Goal: Contribute content: Contribute content

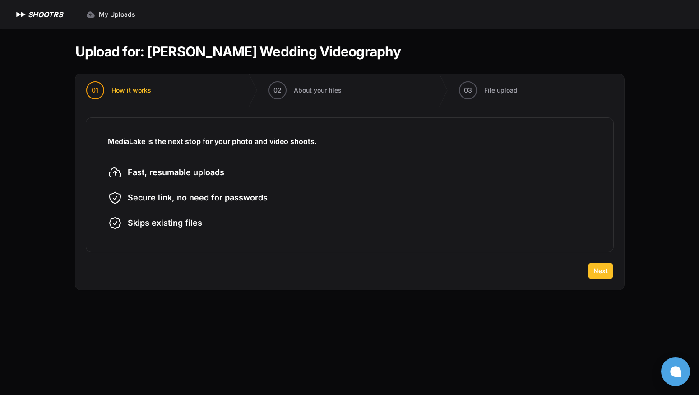
click at [601, 278] on button "Next" at bounding box center [600, 271] width 25 height 16
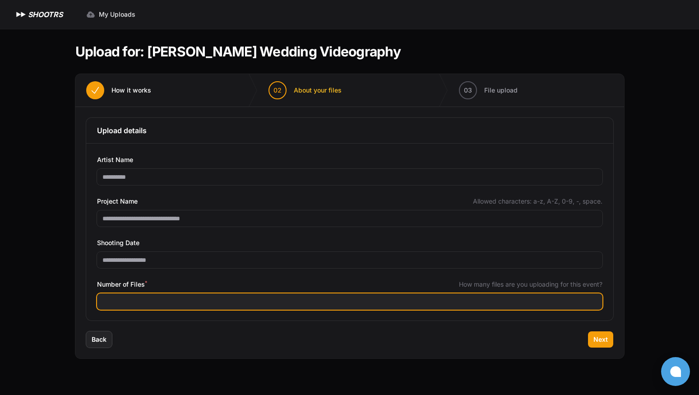
click at [196, 304] on input "Number of Files *" at bounding box center [349, 301] width 505 height 16
type input "**"
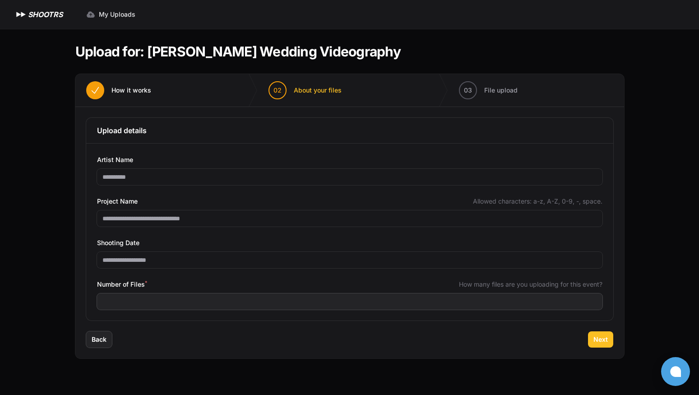
click at [597, 341] on span "Next" at bounding box center [600, 339] width 14 height 9
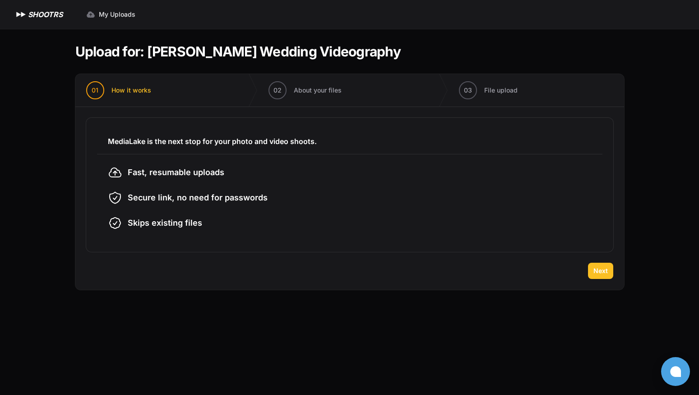
click at [592, 267] on button "Next" at bounding box center [600, 271] width 25 height 16
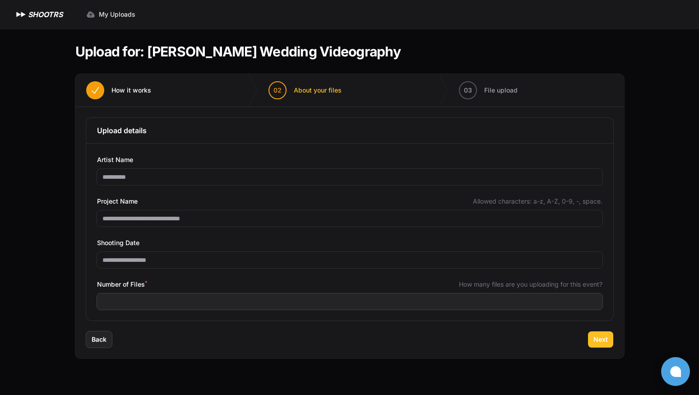
click at [601, 339] on span "Next" at bounding box center [600, 339] width 14 height 9
